Goal: Task Accomplishment & Management: Complete application form

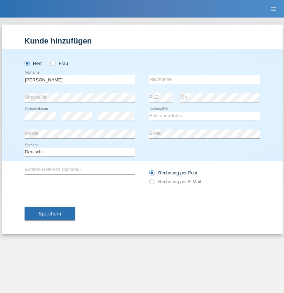
type input "Varga"
click at [204, 79] on input "text" at bounding box center [204, 79] width 110 height 9
type input "Florin"
select select "RO"
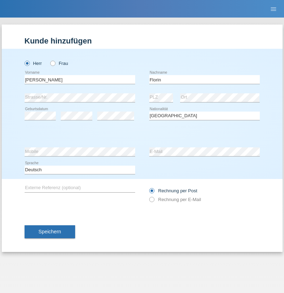
select select "C"
select select "29"
select select "02"
select select "2021"
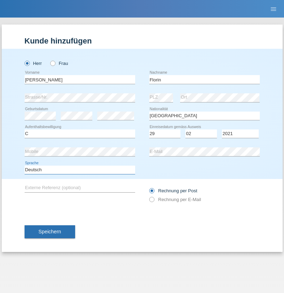
select select "en"
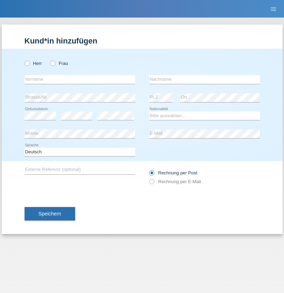
radio input "true"
click at [80, 79] on input "text" at bounding box center [80, 79] width 110 height 9
type input "Ruth"
click at [204, 79] on input "text" at bounding box center [204, 79] width 110 height 9
type input "Krebs"
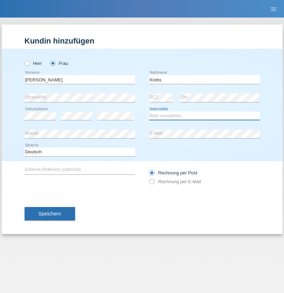
select select "CH"
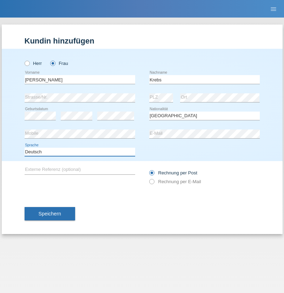
select select "en"
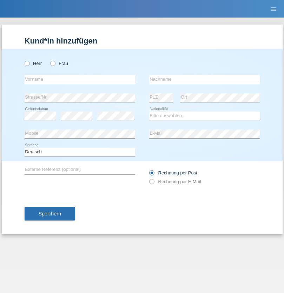
radio input "true"
click at [80, 79] on input "text" at bounding box center [80, 79] width 110 height 9
type input "Qovanaj"
click at [204, 79] on input "text" at bounding box center [204, 79] width 110 height 9
type input "Shaban"
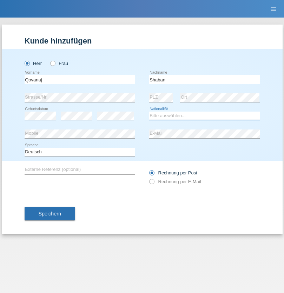
select select "CH"
radio input "true"
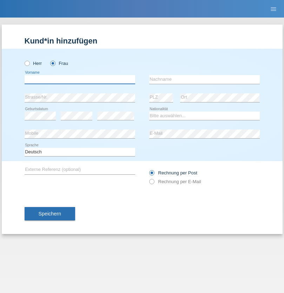
click at [80, 79] on input "text" at bounding box center [80, 79] width 110 height 9
type input "Kameraj"
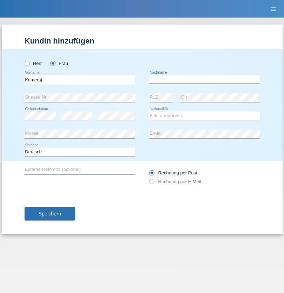
click at [204, 79] on input "text" at bounding box center [204, 79] width 110 height 9
type input "[PERSON_NAME]"
select select "CH"
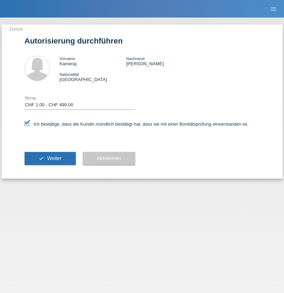
select select "1"
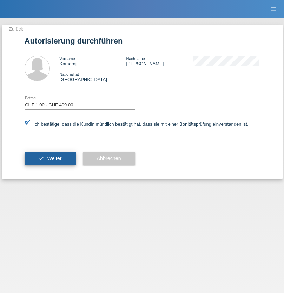
click at [50, 158] on span "Weiter" at bounding box center [54, 158] width 14 height 6
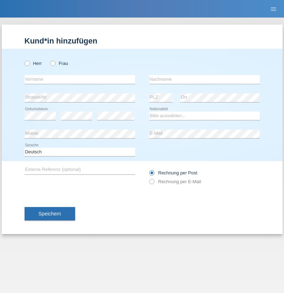
radio input "true"
click at [80, 79] on input "text" at bounding box center [80, 79] width 110 height 9
type input "[PERSON_NAME]"
click at [204, 79] on input "text" at bounding box center [204, 79] width 110 height 9
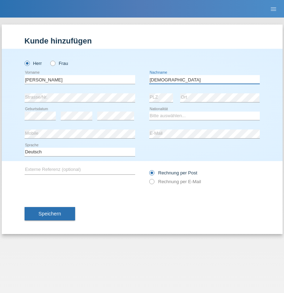
type input "[DEMOGRAPHIC_DATA]"
select select "PT"
select select "C"
select select "12"
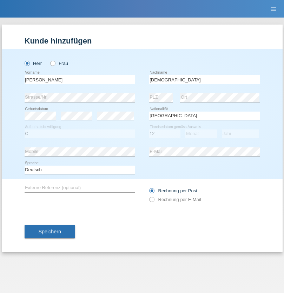
select select "04"
select select "2002"
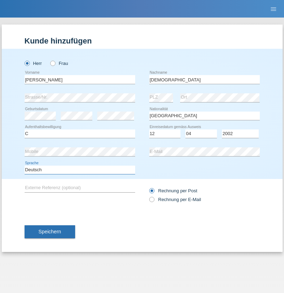
select select "en"
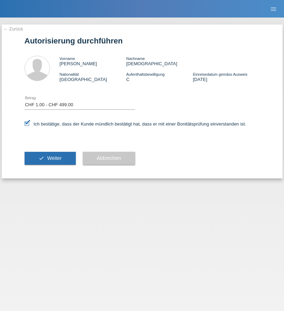
select select "1"
click at [50, 158] on span "Weiter" at bounding box center [54, 158] width 14 height 6
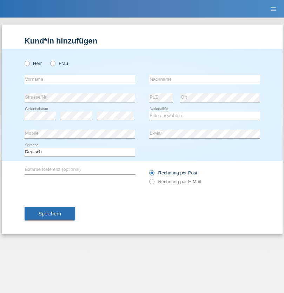
radio input "true"
click at [80, 79] on input "text" at bounding box center [80, 79] width 110 height 9
type input "jennifer"
click at [204, 79] on input "text" at bounding box center [204, 79] width 110 height 9
type input "löffel"
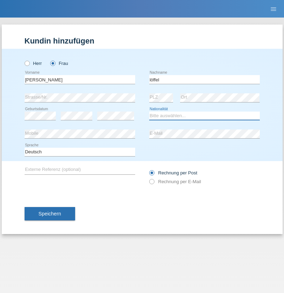
select select "CH"
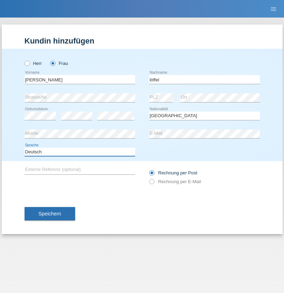
select select "en"
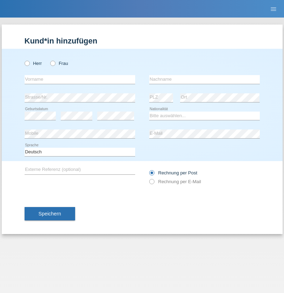
radio input "true"
click at [80, 79] on input "text" at bounding box center [80, 79] width 110 height 9
type input "Matusa"
click at [204, 79] on input "text" at bounding box center [204, 79] width 110 height 9
type input "[PERSON_NAME]"
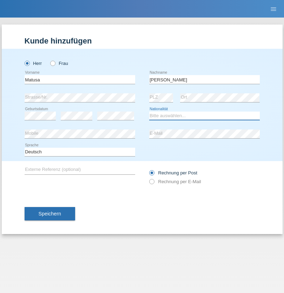
select select "RO"
select select "C"
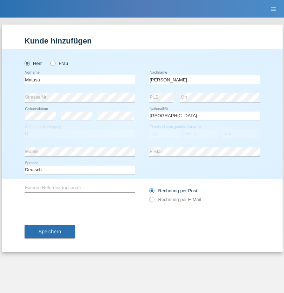
select select "01"
select select "06"
select select "2016"
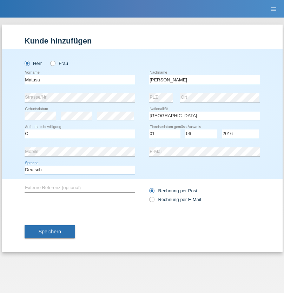
select select "en"
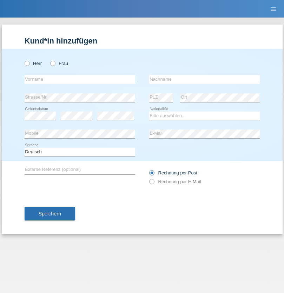
radio input "true"
click at [80, 79] on input "text" at bounding box center [80, 79] width 110 height 9
type input "[PERSON_NAME]"
click at [204, 79] on input "text" at bounding box center [204, 79] width 110 height 9
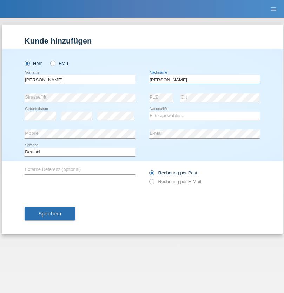
type input "Keller"
select select "CH"
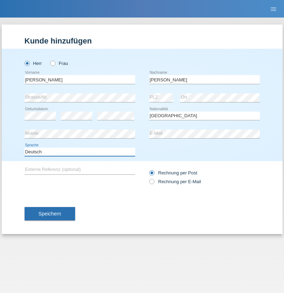
select select "en"
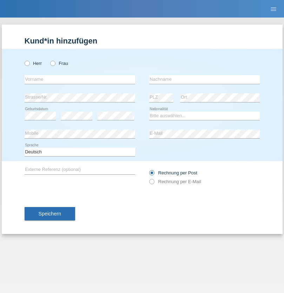
radio input "true"
click at [80, 79] on input "text" at bounding box center [80, 79] width 110 height 9
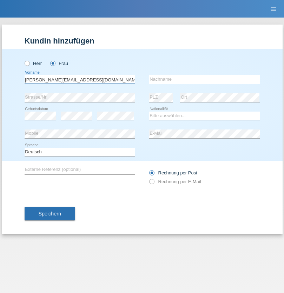
type input "[PERSON_NAME][EMAIL_ADDRESS][DOMAIN_NAME]"
click at [204, 79] on input "text" at bounding box center [204, 79] width 110 height 9
type input "Hylaj"
select select "CH"
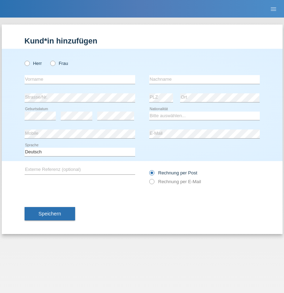
radio input "true"
click at [80, 79] on input "text" at bounding box center [80, 79] width 110 height 9
type input "luka"
click at [204, 79] on input "text" at bounding box center [204, 79] width 110 height 9
type input "kocic"
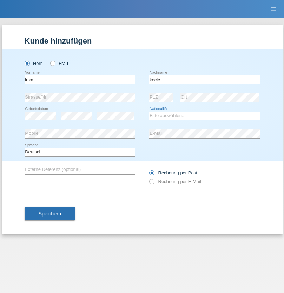
select select "RS"
select select "C"
select select "21"
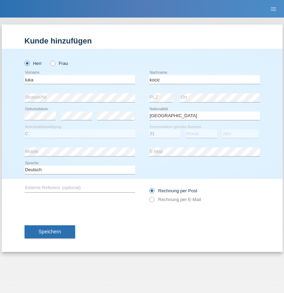
select select "04"
select select "1999"
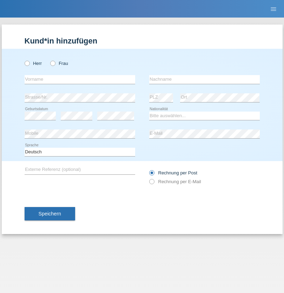
radio input "true"
click at [80, 79] on input "text" at bounding box center [80, 79] width 110 height 9
type input "Marian"
click at [204, 79] on input "text" at bounding box center [204, 79] width 110 height 9
type input "Matusa"
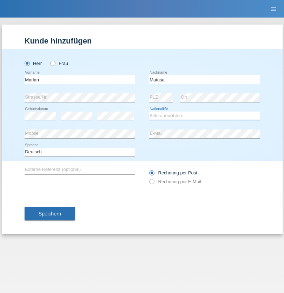
select select "RO"
select select "C"
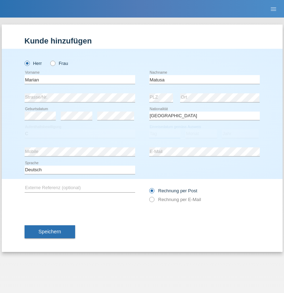
select select "01"
select select "06"
select select "2016"
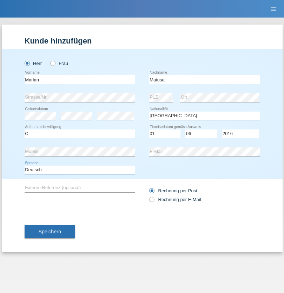
select select "en"
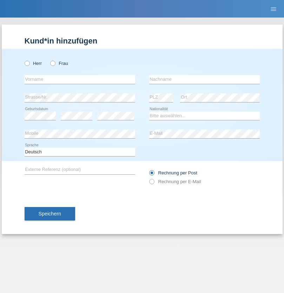
radio input "true"
click at [80, 79] on input "text" at bounding box center [80, 79] width 110 height 9
type input "[PERSON_NAME]"
click at [204, 79] on input "text" at bounding box center [204, 79] width 110 height 9
type input "Weinlein"
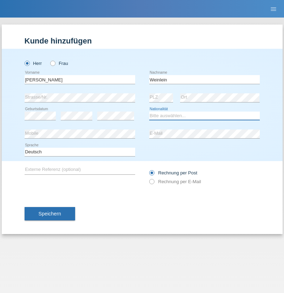
select select "CH"
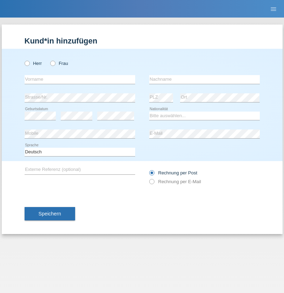
radio input "true"
click at [80, 79] on input "text" at bounding box center [80, 79] width 110 height 9
type input "Jashari lmeri"
click at [204, 79] on input "text" at bounding box center [204, 79] width 110 height 9
type input "Rabije"
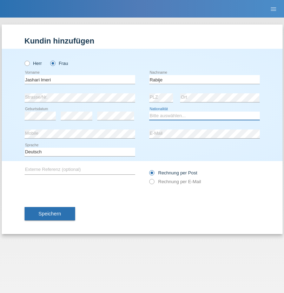
select select "CH"
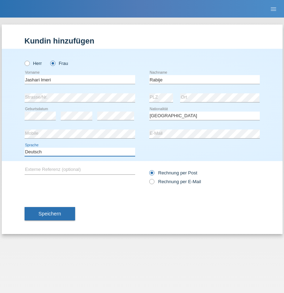
select select "en"
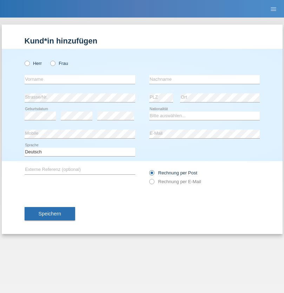
radio input "true"
click at [80, 79] on input "text" at bounding box center [80, 79] width 110 height 9
type input "firat"
click at [204, 79] on input "text" at bounding box center [204, 79] width 110 height 9
type input "kara"
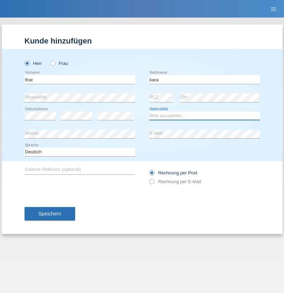
select select "CH"
radio input "true"
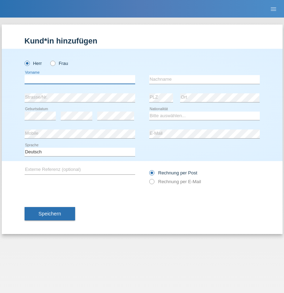
click at [80, 79] on input "text" at bounding box center [80, 79] width 110 height 9
type input "Gigov"
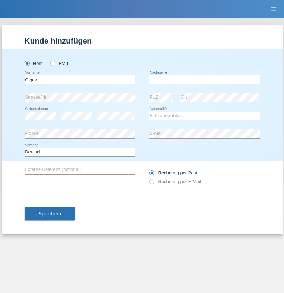
click at [204, 79] on input "text" at bounding box center [204, 79] width 110 height 9
type input "Zhan"
select select "BG"
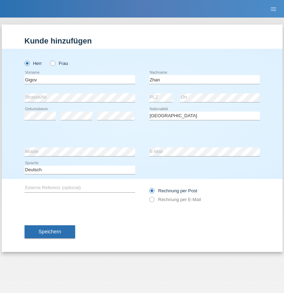
select select "C"
select select "23"
select select "10"
select select "2021"
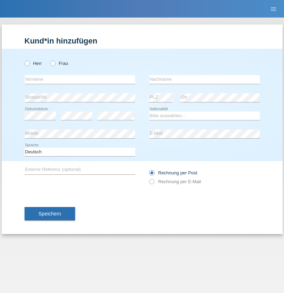
radio input "true"
click at [80, 79] on input "text" at bounding box center [80, 79] width 110 height 9
type input "Amand"
click at [204, 79] on input "text" at bounding box center [204, 79] width 110 height 9
type input "Pires"
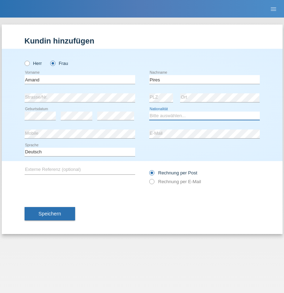
select select "CH"
radio input "true"
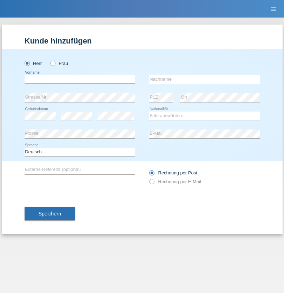
click at [80, 79] on input "text" at bounding box center [80, 79] width 110 height 9
type input "[PERSON_NAME]"
click at [204, 79] on input "text" at bounding box center [204, 79] width 110 height 9
type input "Saidi"
select select "CH"
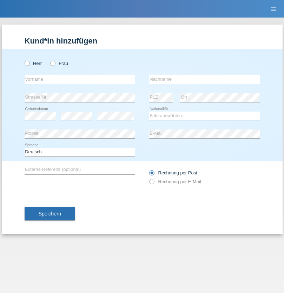
radio input "true"
click at [80, 79] on input "text" at bounding box center [80, 79] width 110 height 9
type input "[PERSON_NAME]"
click at [204, 79] on input "text" at bounding box center [204, 79] width 110 height 9
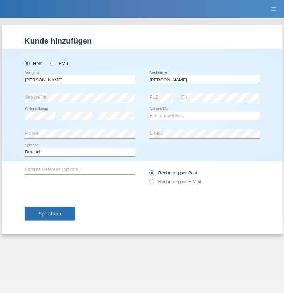
type input "[PERSON_NAME]"
select select "PT"
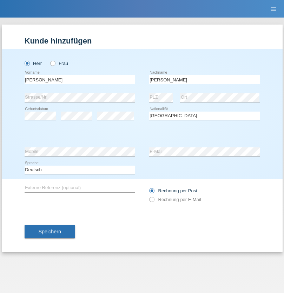
select select "C"
select select "23"
select select "08"
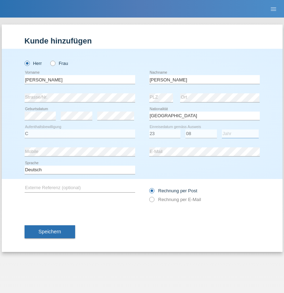
select select "2021"
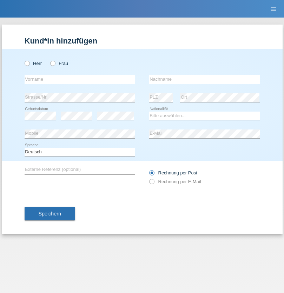
radio input "true"
click at [80, 79] on input "text" at bounding box center [80, 79] width 110 height 9
type input "[PERSON_NAME]"
click at [204, 79] on input "text" at bounding box center [204, 79] width 110 height 9
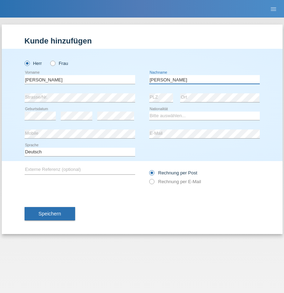
type input "[PERSON_NAME]"
select select "CH"
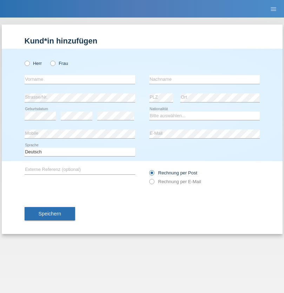
radio input "true"
click at [80, 79] on input "text" at bounding box center [80, 79] width 110 height 9
type input "Szilvia"
click at [204, 79] on input "text" at bounding box center [204, 79] width 110 height 9
type input "Olakh"
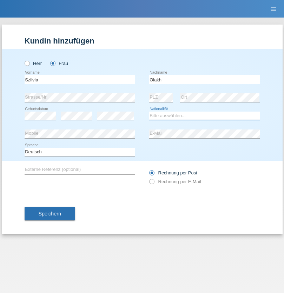
select select "UA"
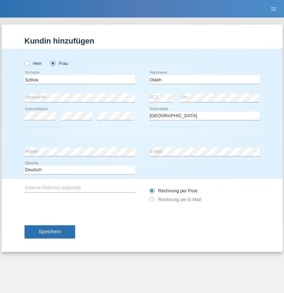
select select "C"
select select "16"
select select "09"
select select "2021"
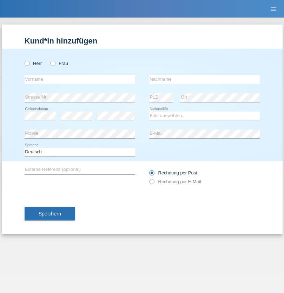
radio input "true"
click at [80, 79] on input "text" at bounding box center [80, 79] width 110 height 9
type input "Asrit"
click at [204, 79] on input "text" at bounding box center [204, 79] width 110 height 9
type input "Kupa"
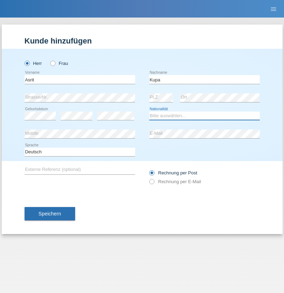
select select "MK"
select select "C"
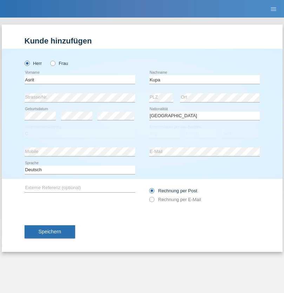
select select "27"
select select "05"
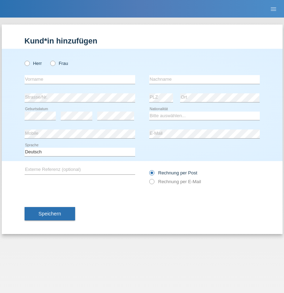
radio input "true"
click at [80, 79] on input "text" at bounding box center [80, 79] width 110 height 9
type input "[PERSON_NAME]"
click at [204, 79] on input "text" at bounding box center [204, 79] width 110 height 9
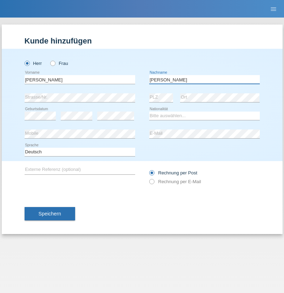
type input "[PERSON_NAME]"
select select "SY"
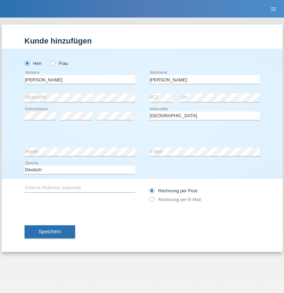
select select "C"
select select "16"
select select "09"
select select "2021"
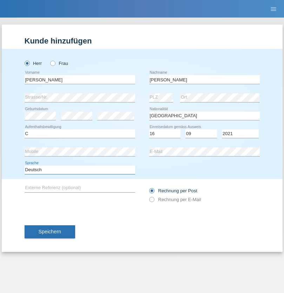
select select "en"
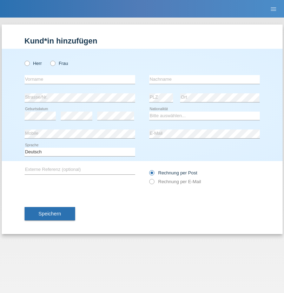
radio input "true"
select select "CH"
radio input "true"
click at [80, 79] on input "text" at bounding box center [80, 79] width 110 height 9
type input "Katarina"
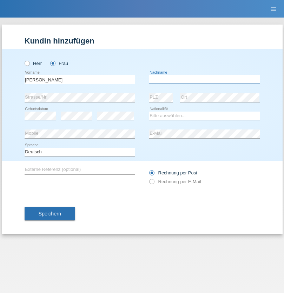
click at [204, 79] on input "text" at bounding box center [204, 79] width 110 height 9
type input "Bacic"
select select "CH"
